Goal: Information Seeking & Learning: Learn about a topic

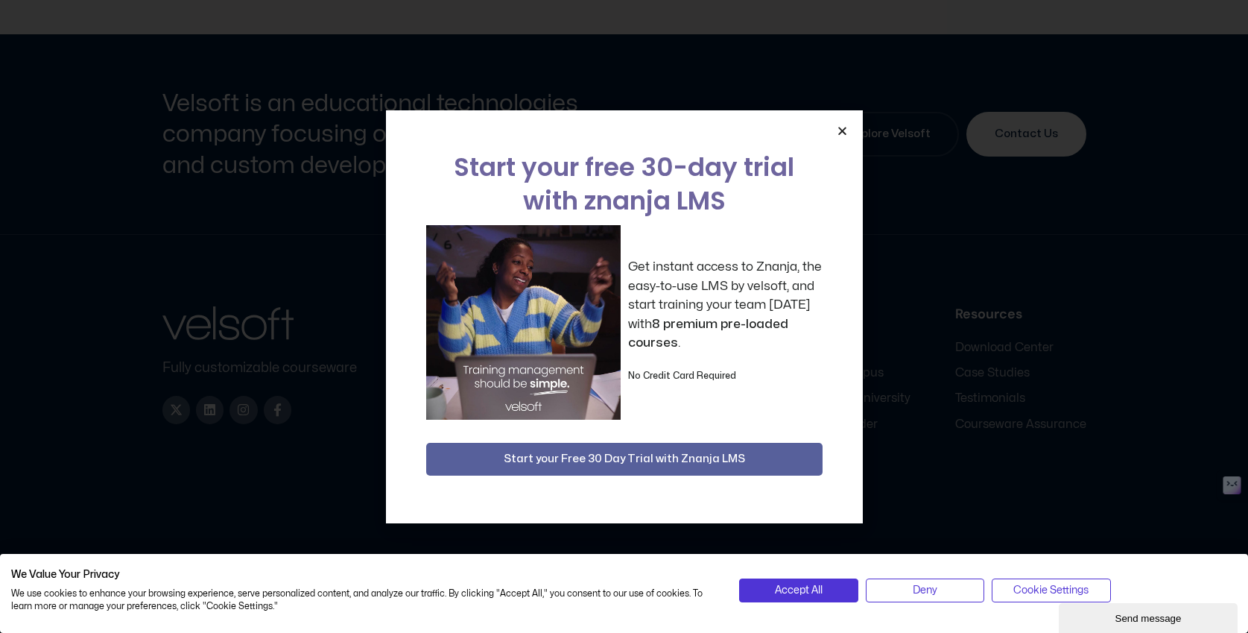
scroll to position [592, 0]
click at [845, 126] on icon "Close" at bounding box center [842, 130] width 11 height 11
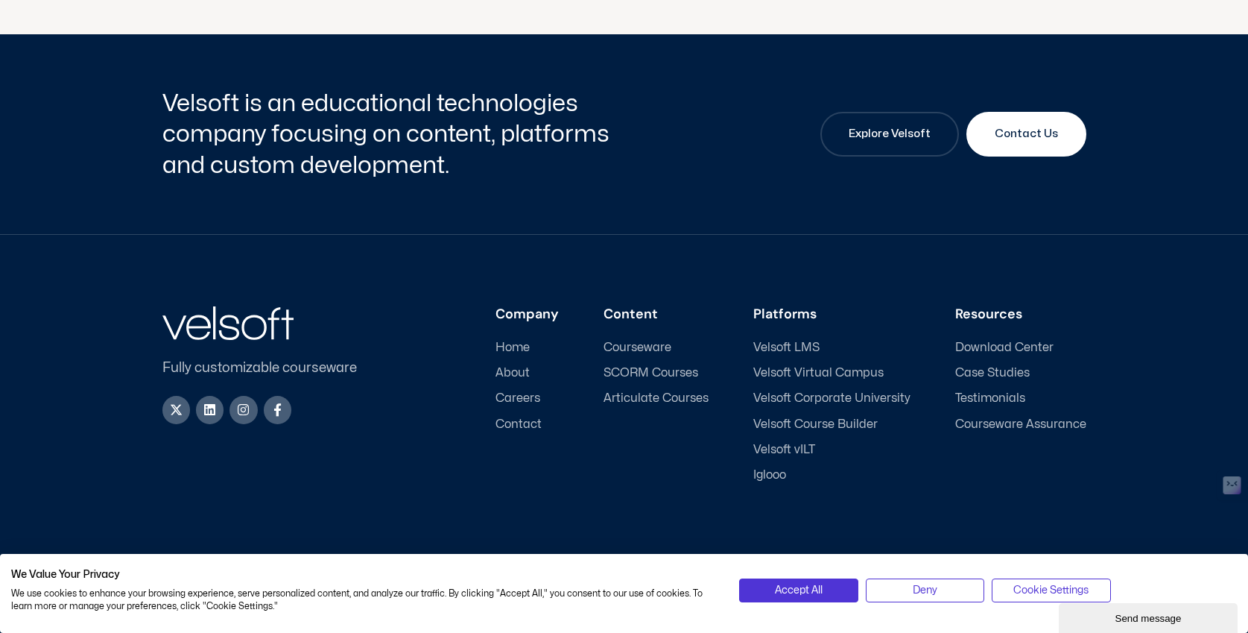
click at [542, 424] on span "Contact" at bounding box center [519, 424] width 46 height 14
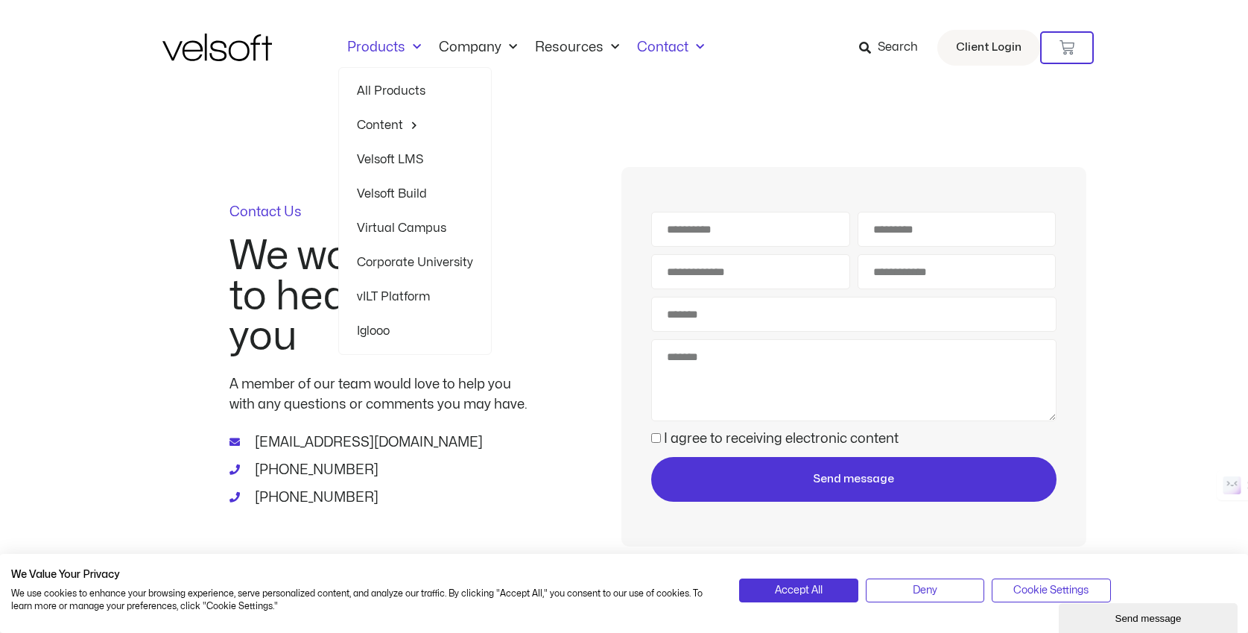
click at [402, 46] on link "Products" at bounding box center [384, 47] width 92 height 16
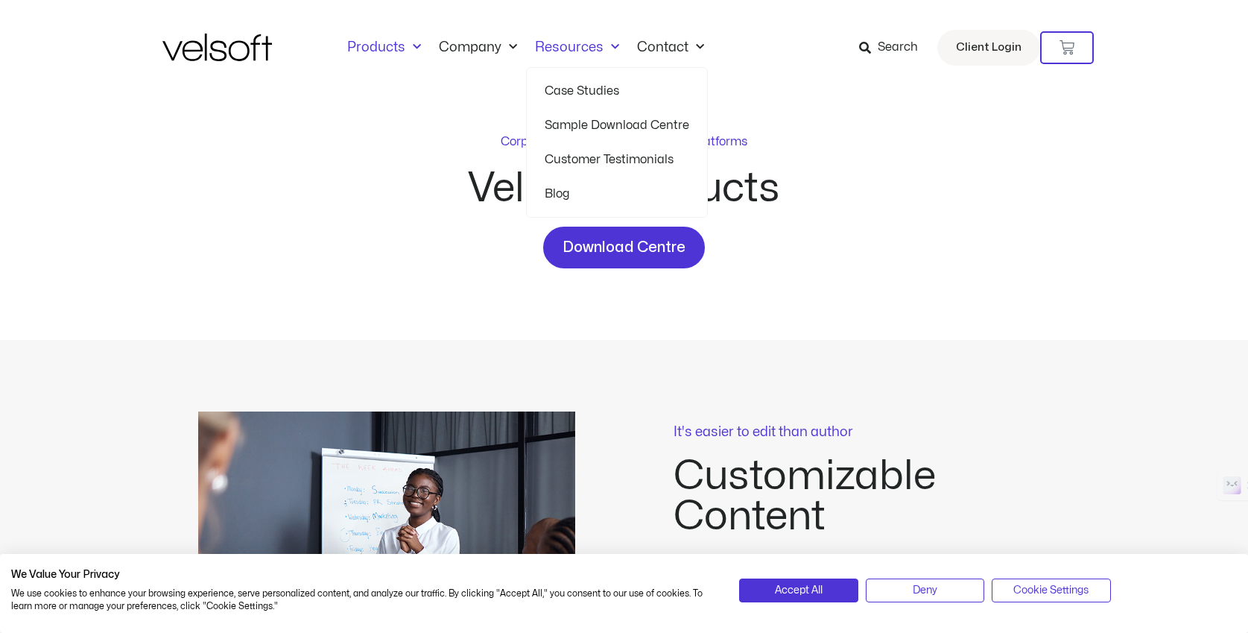
click at [605, 48] on span "Menu" at bounding box center [612, 47] width 16 height 25
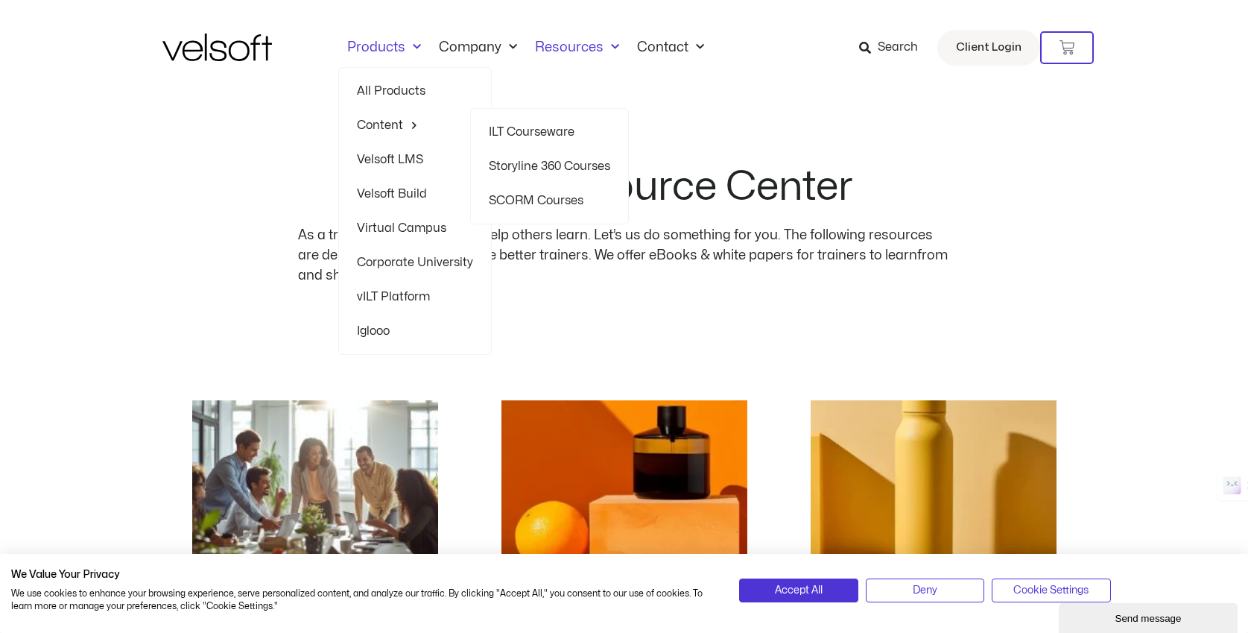
click at [582, 168] on link "Storyline 360 Courses" at bounding box center [549, 166] width 121 height 34
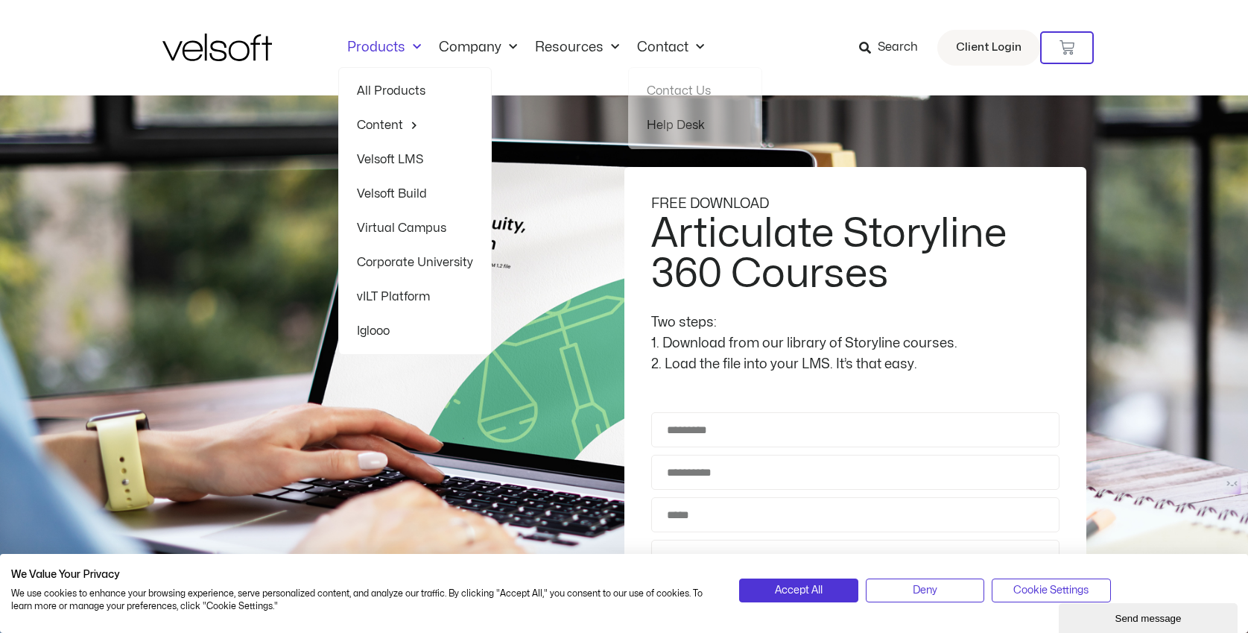
click at [372, 51] on link "Products" at bounding box center [384, 47] width 92 height 16
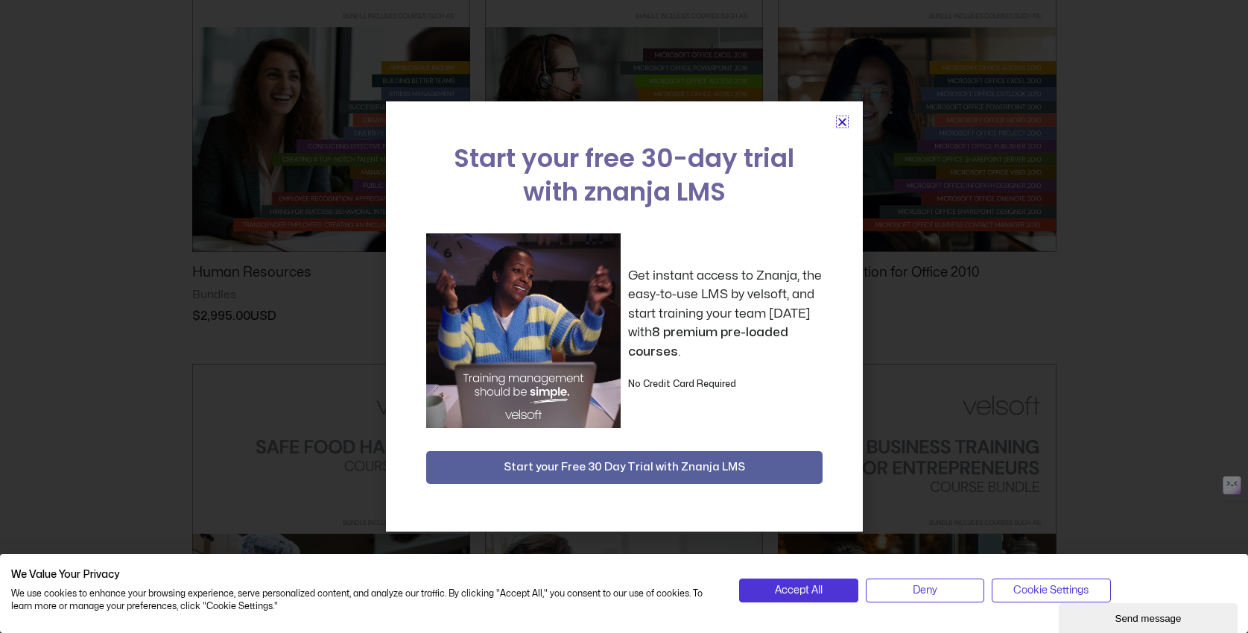
scroll to position [921, 0]
click at [846, 121] on icon "Close" at bounding box center [842, 121] width 11 height 11
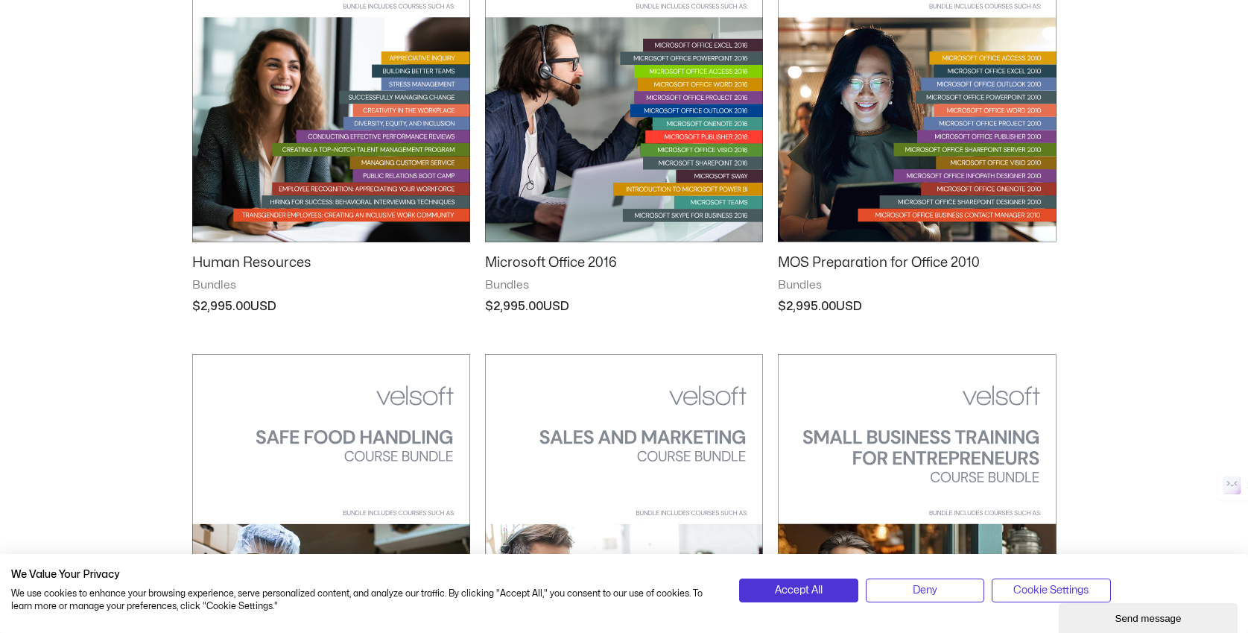
scroll to position [0, 0]
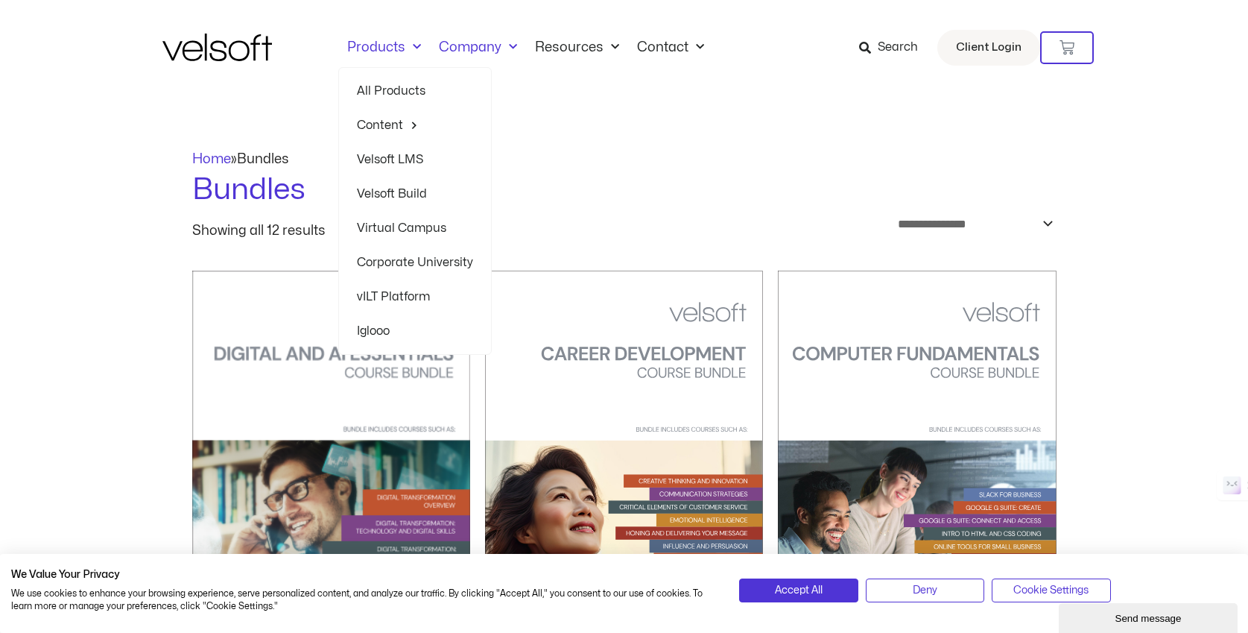
click at [484, 52] on link "Company" at bounding box center [478, 47] width 96 height 16
